Goal: Task Accomplishment & Management: Use online tool/utility

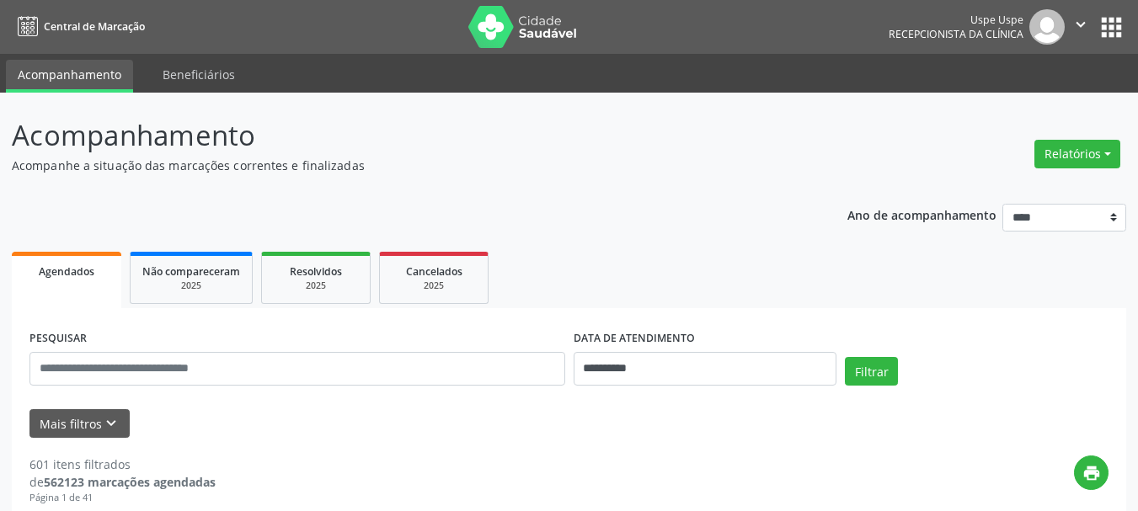
click at [1096, 161] on button "Relatórios" at bounding box center [1077, 154] width 86 height 29
click at [0, 0] on link "Agendamentos" at bounding box center [0, 0] width 0 height 0
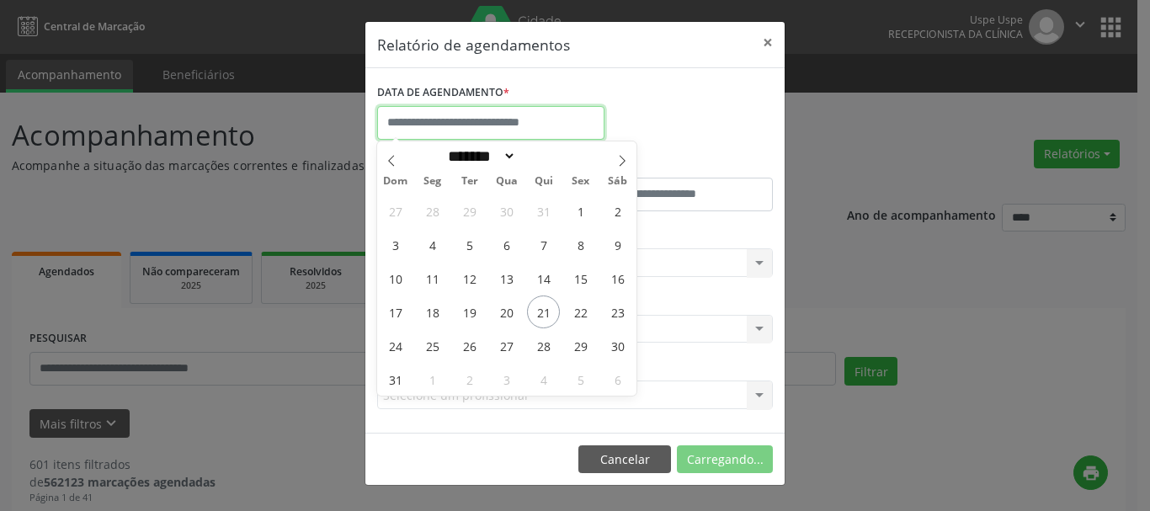
click at [482, 135] on input "text" at bounding box center [490, 123] width 227 height 34
click at [623, 168] on span at bounding box center [622, 155] width 29 height 29
select select "*"
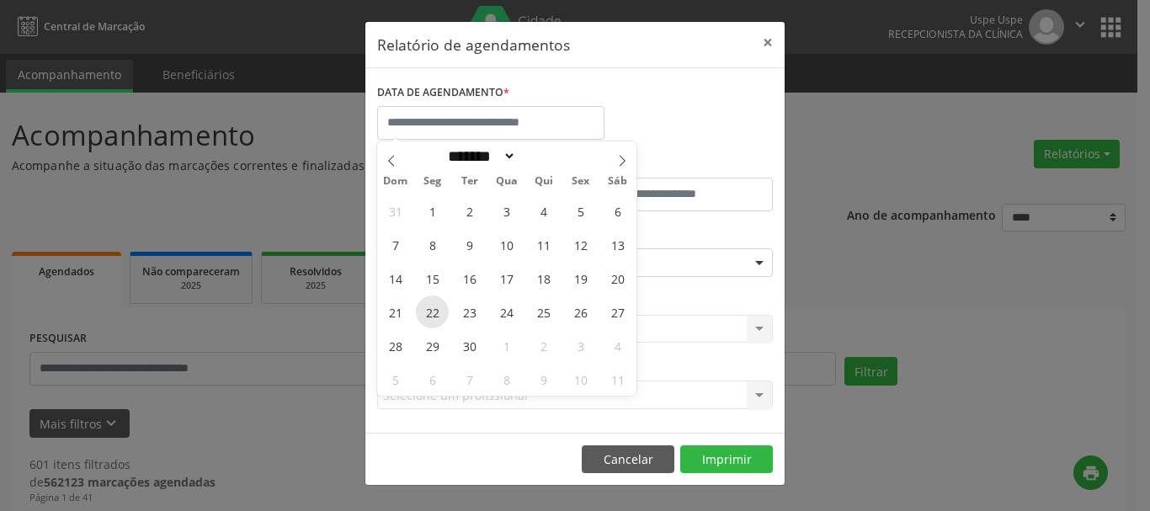
click at [440, 310] on span "22" at bounding box center [432, 312] width 33 height 33
type input "**********"
click at [440, 310] on span "22" at bounding box center [432, 312] width 33 height 33
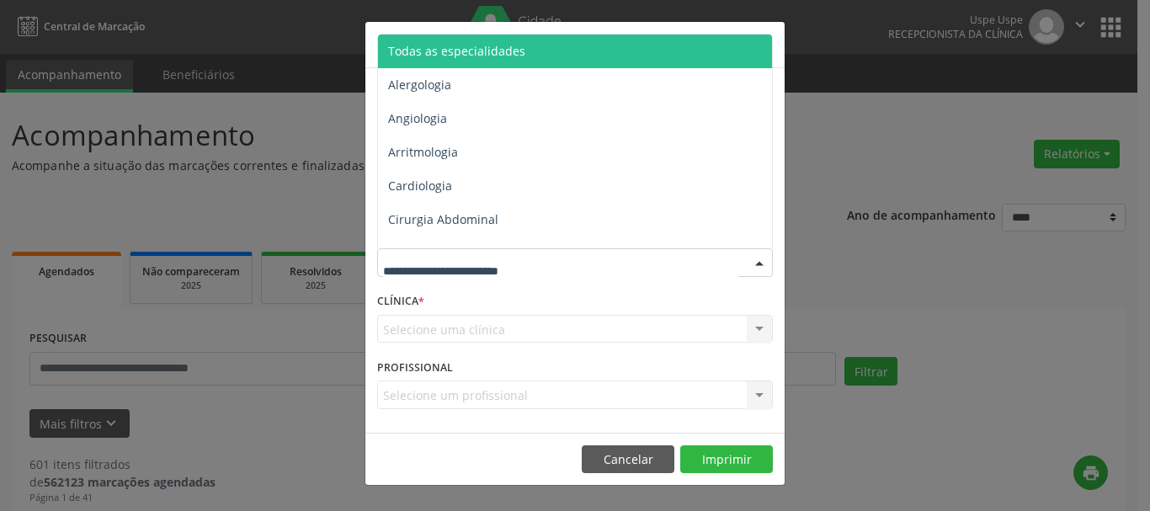
drag, startPoint x: 436, startPoint y: 268, endPoint x: 436, endPoint y: 249, distance: 18.5
click at [464, 59] on span "Todas as especialidades" at bounding box center [576, 52] width 397 height 34
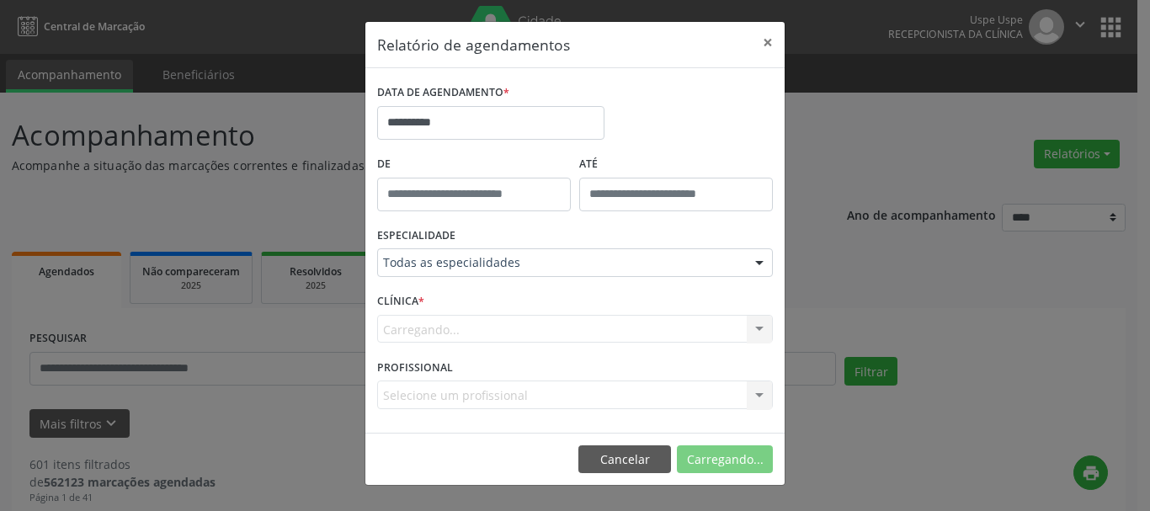
click at [406, 328] on div "Carregando... Uspe Nenhum resultado encontrado para: " " Não há nenhuma opção p…" at bounding box center [575, 329] width 396 height 29
drag, startPoint x: 406, startPoint y: 328, endPoint x: 404, endPoint y: 318, distance: 10.2
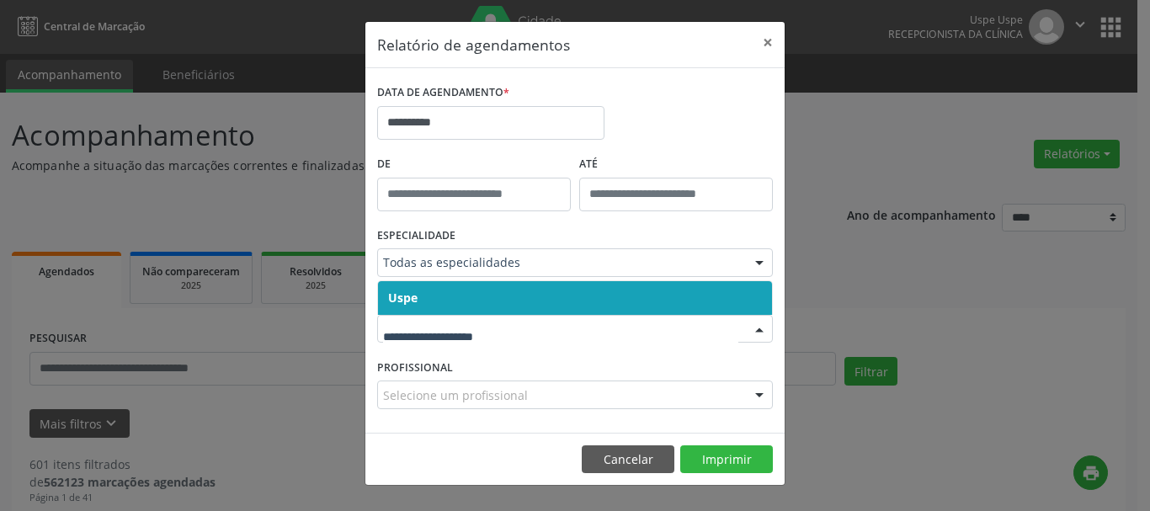
drag, startPoint x: 404, startPoint y: 312, endPoint x: 405, endPoint y: 299, distance: 13.5
click at [404, 312] on span "Uspe" at bounding box center [575, 298] width 394 height 34
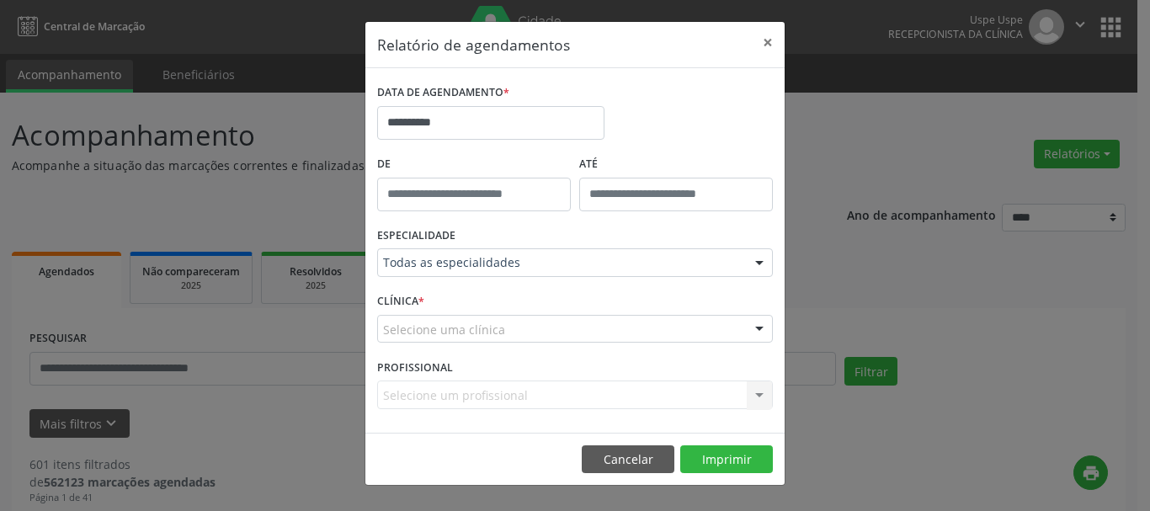
click at [405, 299] on div "CLÍNICA * Selecione uma clínica Uspe Nenhum resultado encontrado para: " " Não …" at bounding box center [575, 322] width 404 height 66
click at [405, 317] on div "Selecione uma clínica" at bounding box center [575, 329] width 396 height 29
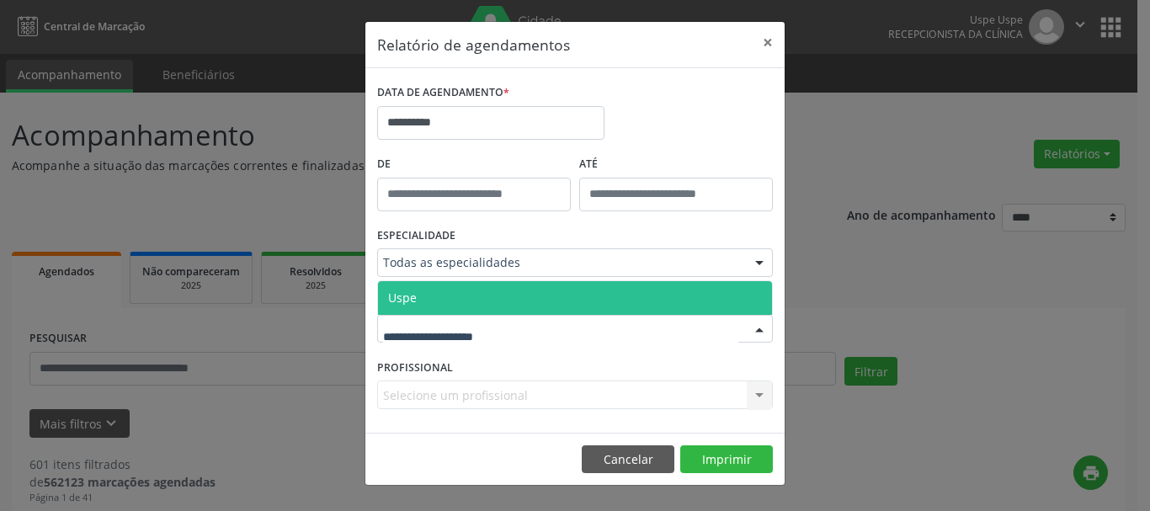
click at [403, 299] on span "Uspe" at bounding box center [402, 298] width 29 height 16
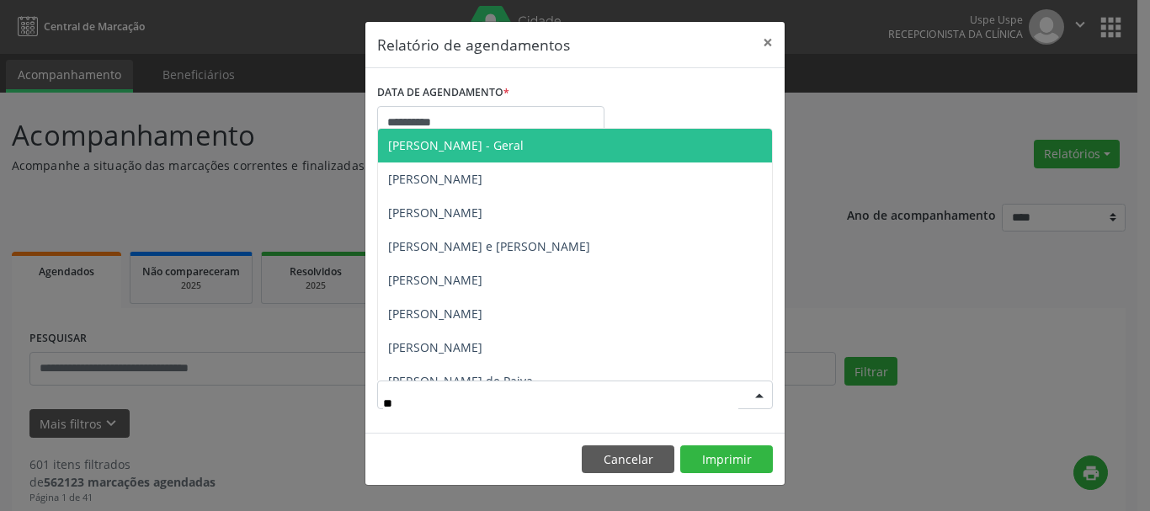
type input "***"
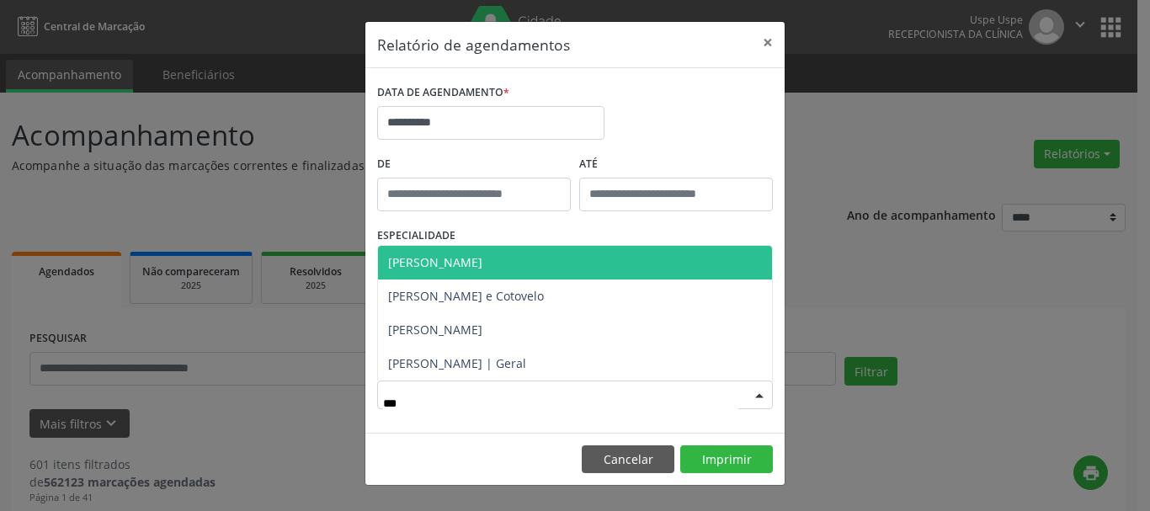
click at [521, 272] on span "[PERSON_NAME]" at bounding box center [575, 263] width 394 height 34
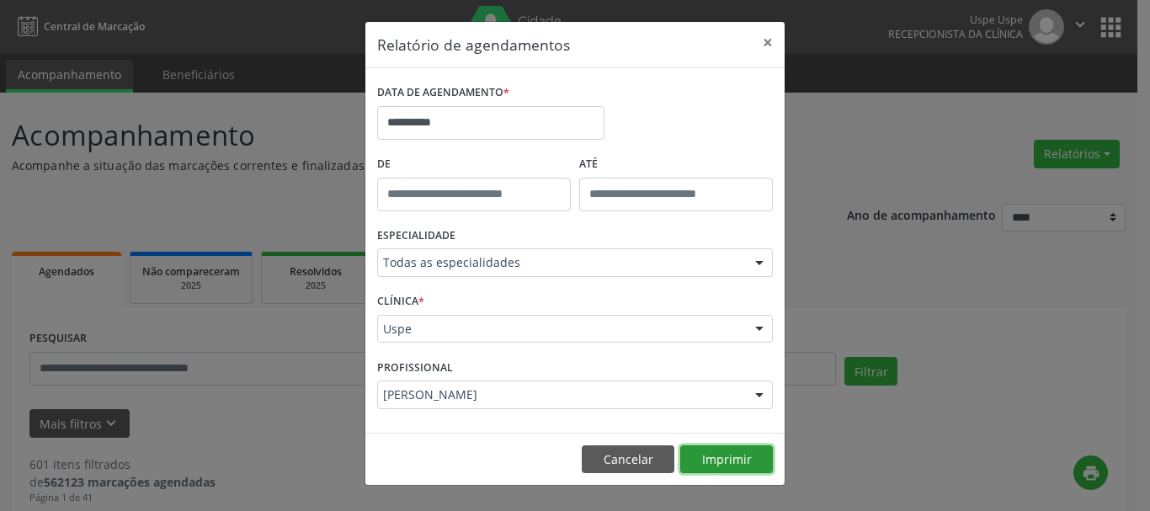
click at [734, 458] on button "Imprimir" at bounding box center [726, 459] width 93 height 29
